Goal: Task Accomplishment & Management: Complete application form

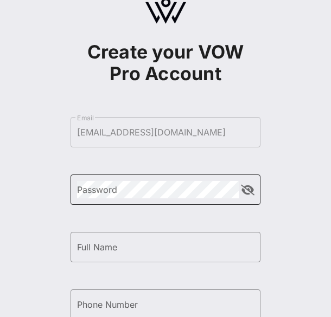
scroll to position [30, 0]
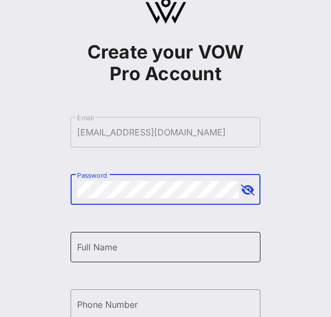
click at [94, 245] on div "Full Name" at bounding box center [165, 247] width 177 height 30
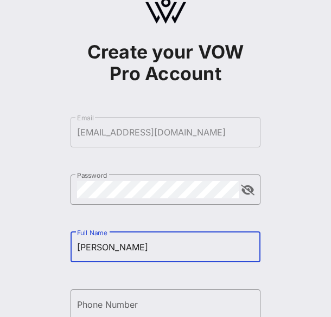
scroll to position [61, 0]
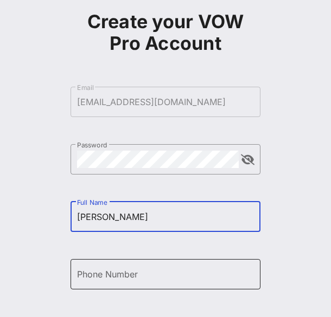
type input "[PERSON_NAME]"
click at [82, 279] on input "Phone Number" at bounding box center [165, 274] width 177 height 17
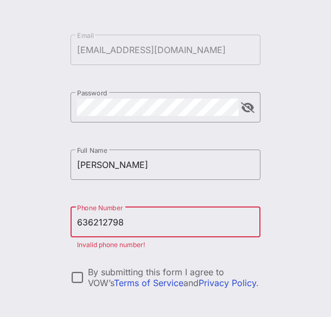
scroll to position [114, 0]
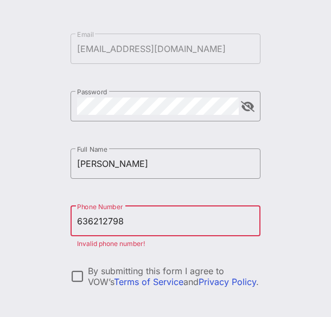
click at [94, 223] on input "636212798" at bounding box center [165, 221] width 177 height 17
click at [111, 222] on input "636-212798" at bounding box center [165, 221] width 177 height 17
click at [97, 222] on input "636-212798" at bounding box center [165, 221] width 177 height 17
click at [106, 222] on input "636212798" at bounding box center [165, 221] width 177 height 17
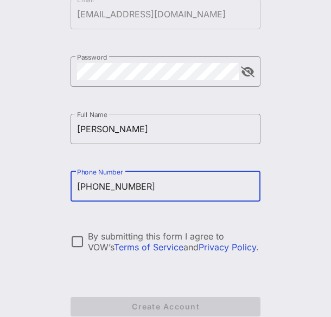
scroll to position [150, 0]
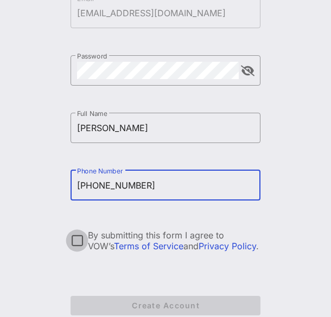
type input "[PHONE_NUMBER]"
click at [74, 242] on div at bounding box center [77, 241] width 18 height 18
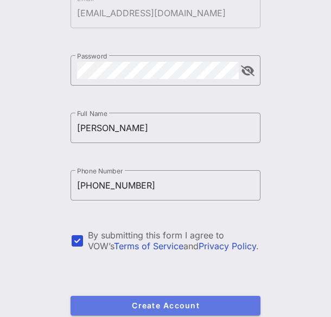
click at [135, 304] on span "Create Account" at bounding box center [165, 305] width 172 height 9
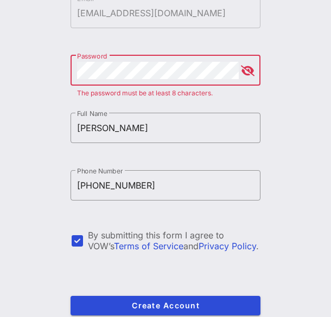
click at [249, 75] on button "append icon" at bounding box center [248, 71] width 14 height 11
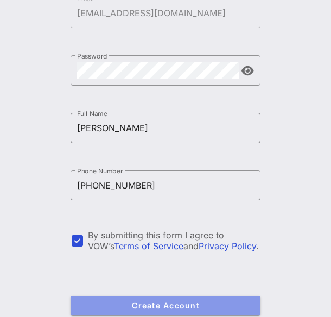
click at [128, 299] on button "Create Account" at bounding box center [165, 306] width 190 height 20
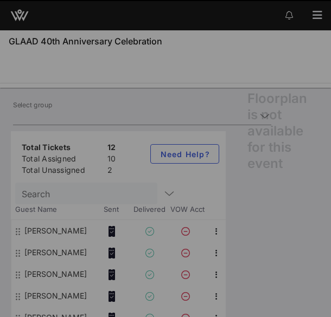
type input "Skittles (Skittles) [[PERSON_NAME], [EMAIL_ADDRESS][DOMAIN_NAME]]"
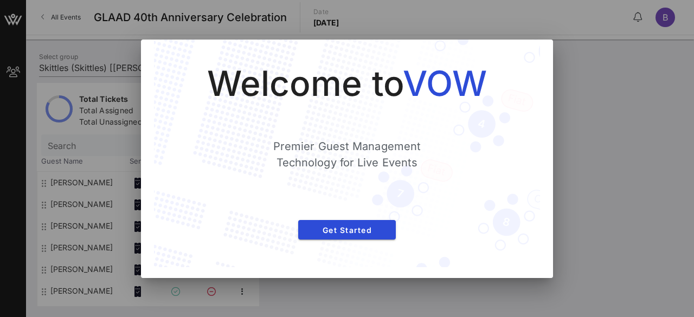
click at [330, 134] on div at bounding box center [347, 158] width 694 height 317
click at [330, 230] on span "Get Started" at bounding box center [347, 230] width 80 height 9
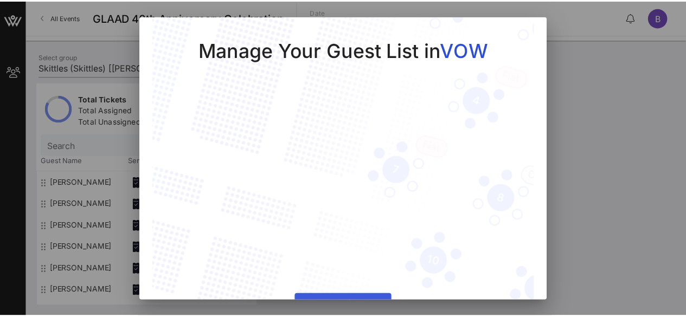
scroll to position [29, 0]
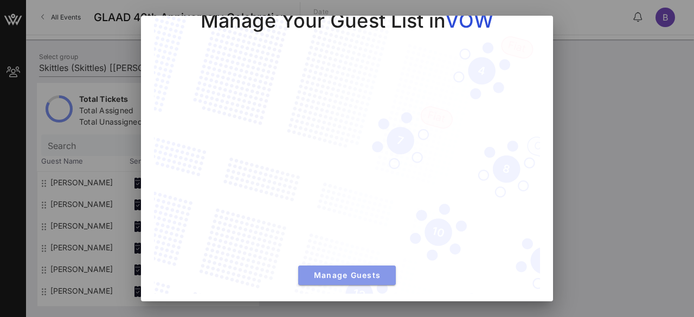
click at [330, 271] on span "Manage Guests" at bounding box center [347, 275] width 80 height 9
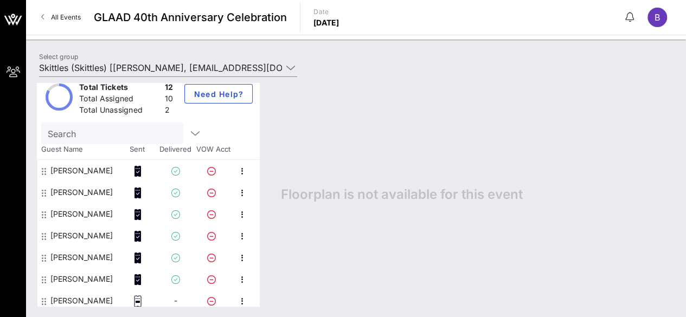
scroll to position [0, 0]
